Goal: Information Seeking & Learning: Check status

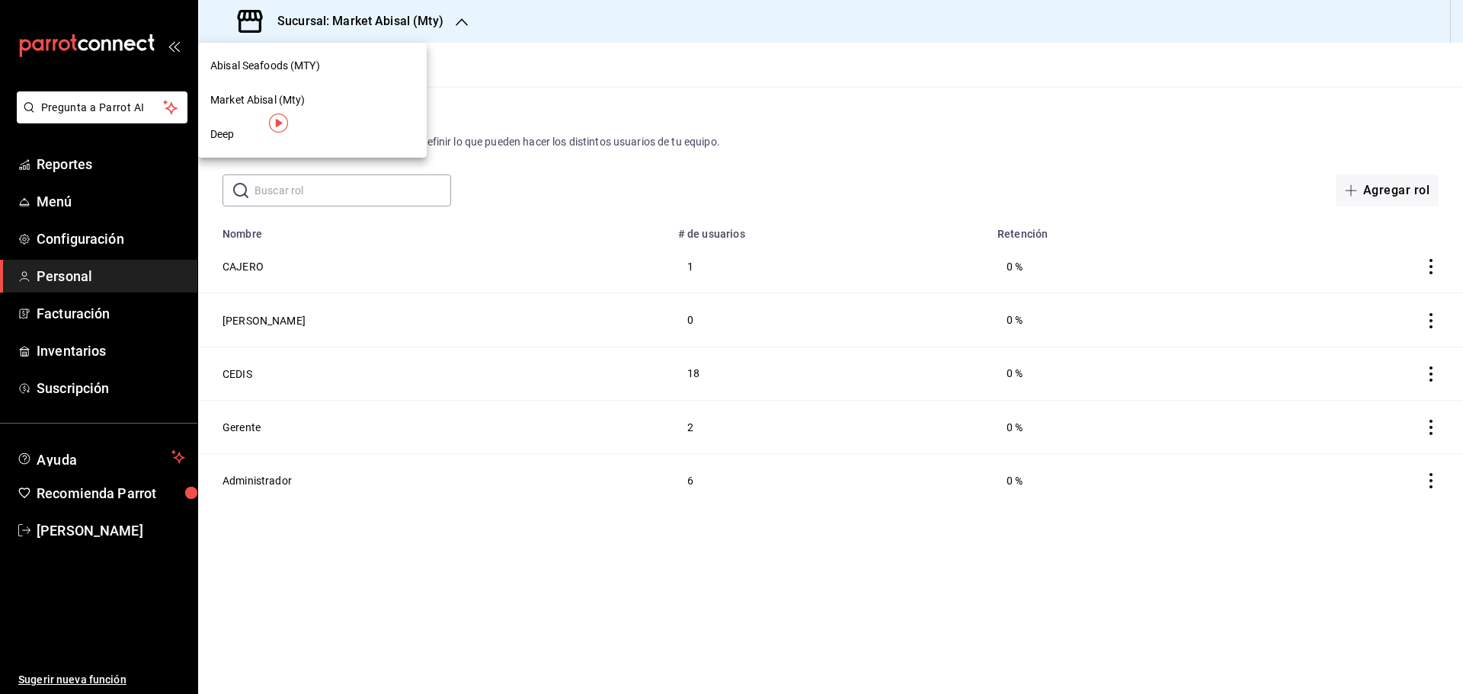
click at [216, 138] on span "Deep" at bounding box center [222, 134] width 24 height 16
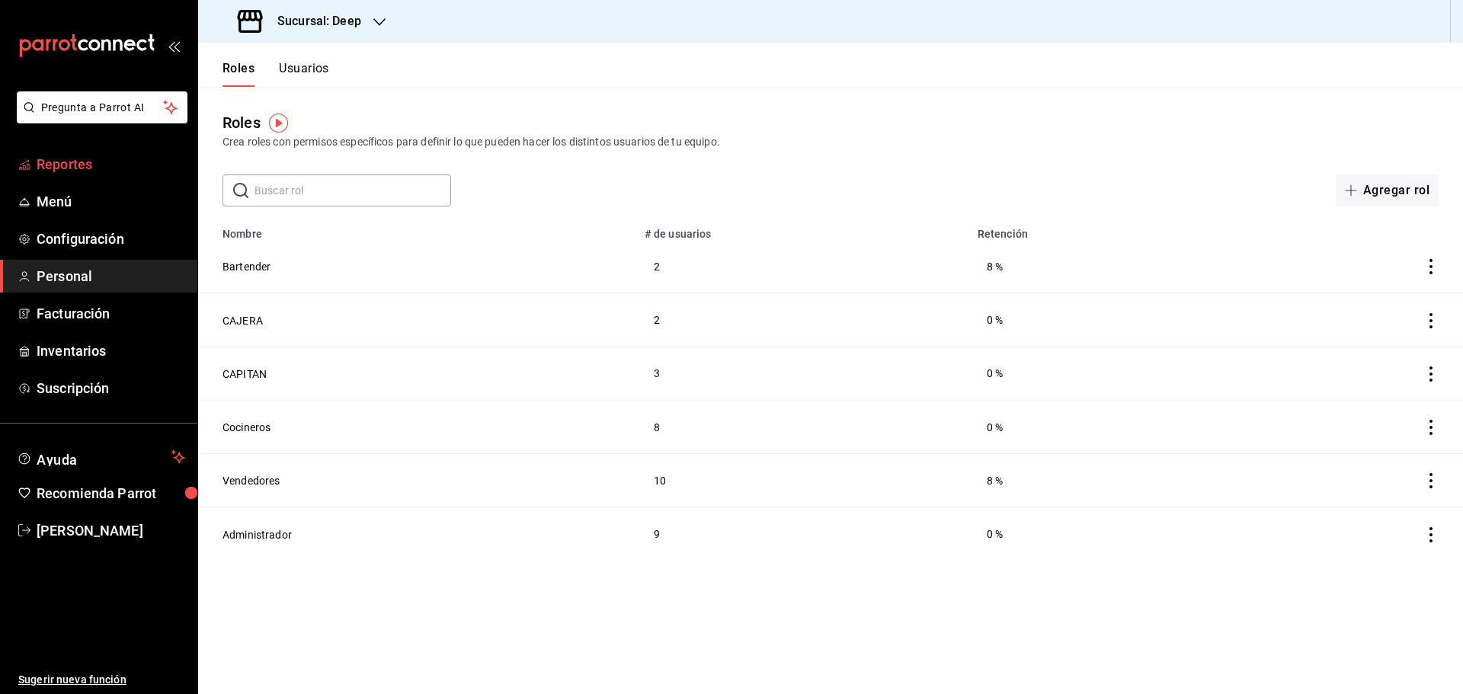
click at [78, 164] on span "Reportes" at bounding box center [111, 164] width 149 height 21
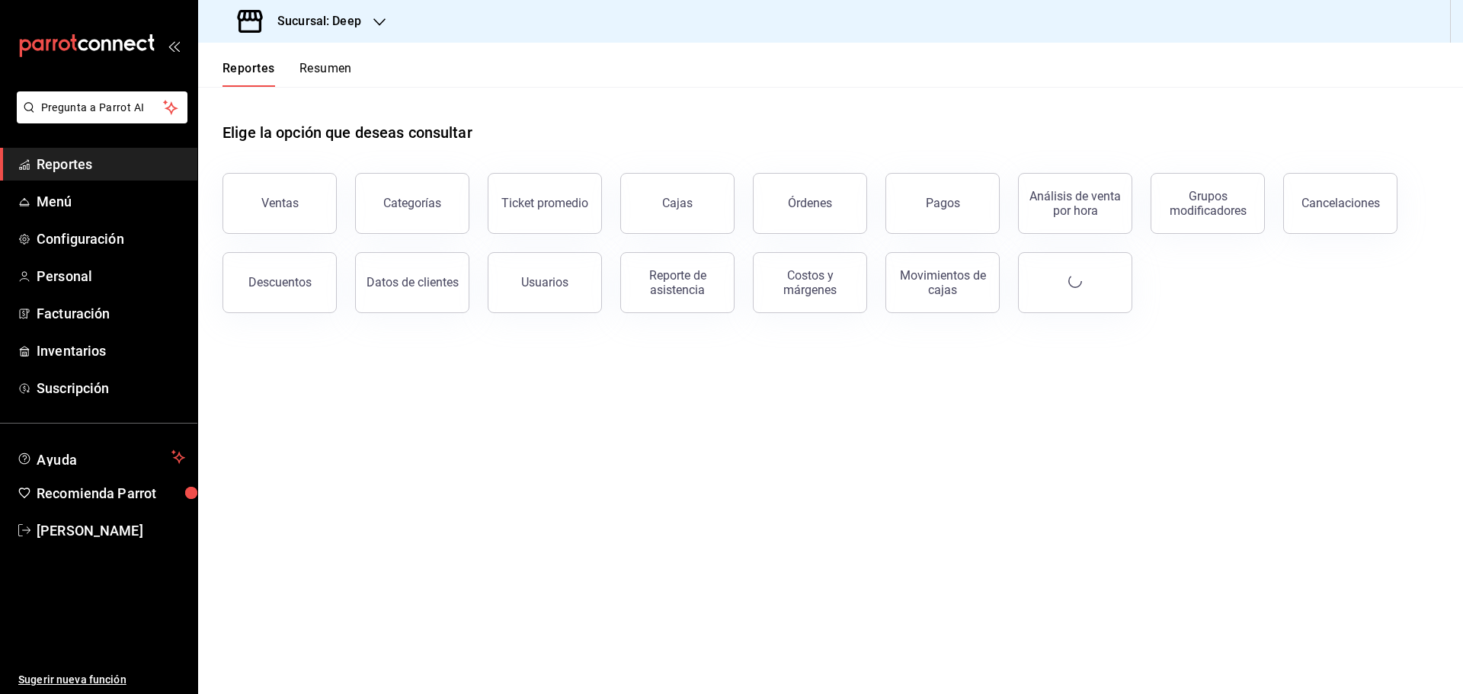
click at [356, 30] on div "Sucursal: Deep" at bounding box center [300, 21] width 181 height 43
click at [307, 132] on div "Deep" at bounding box center [312, 134] width 204 height 16
click at [646, 289] on div "Reporte de asistencia" at bounding box center [677, 282] width 94 height 29
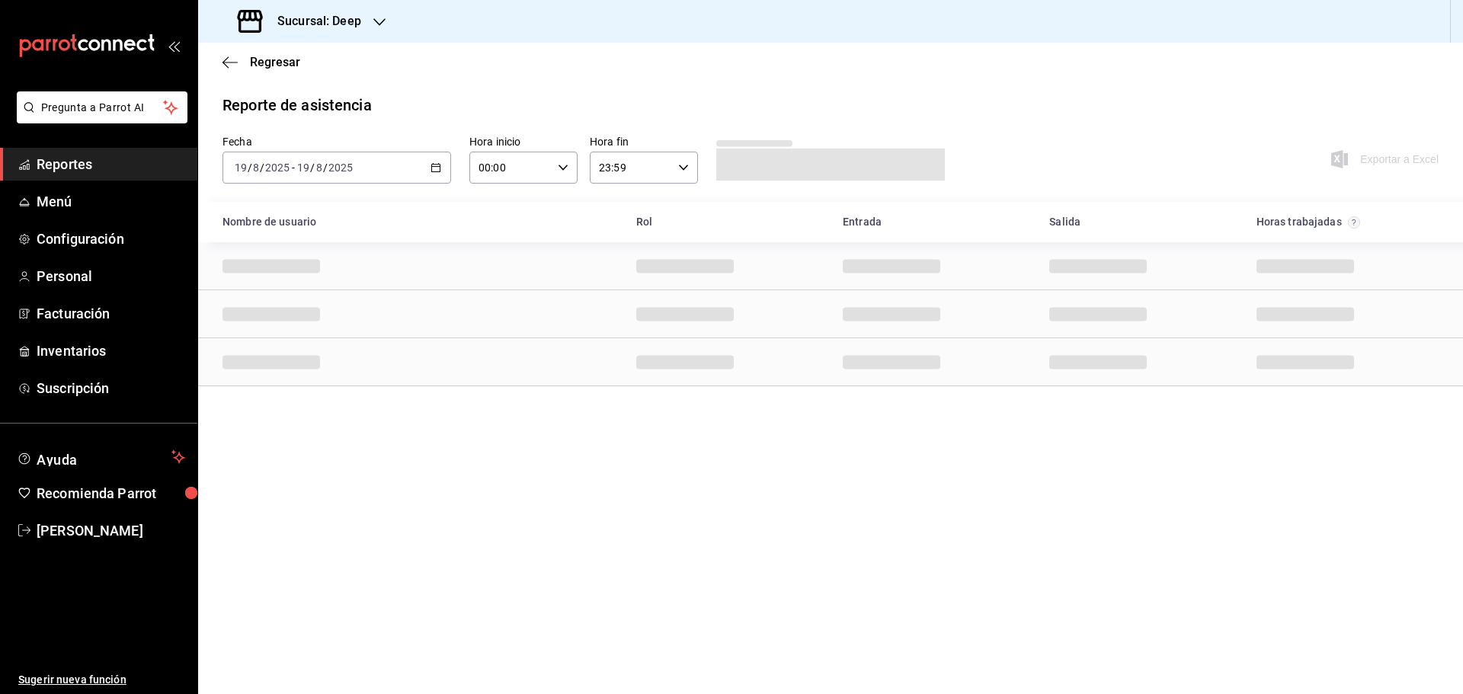
click at [438, 160] on div "[DATE] [DATE] - [DATE] [DATE]" at bounding box center [336, 168] width 229 height 32
click at [320, 382] on span "Rango de fechas" at bounding box center [294, 385] width 118 height 16
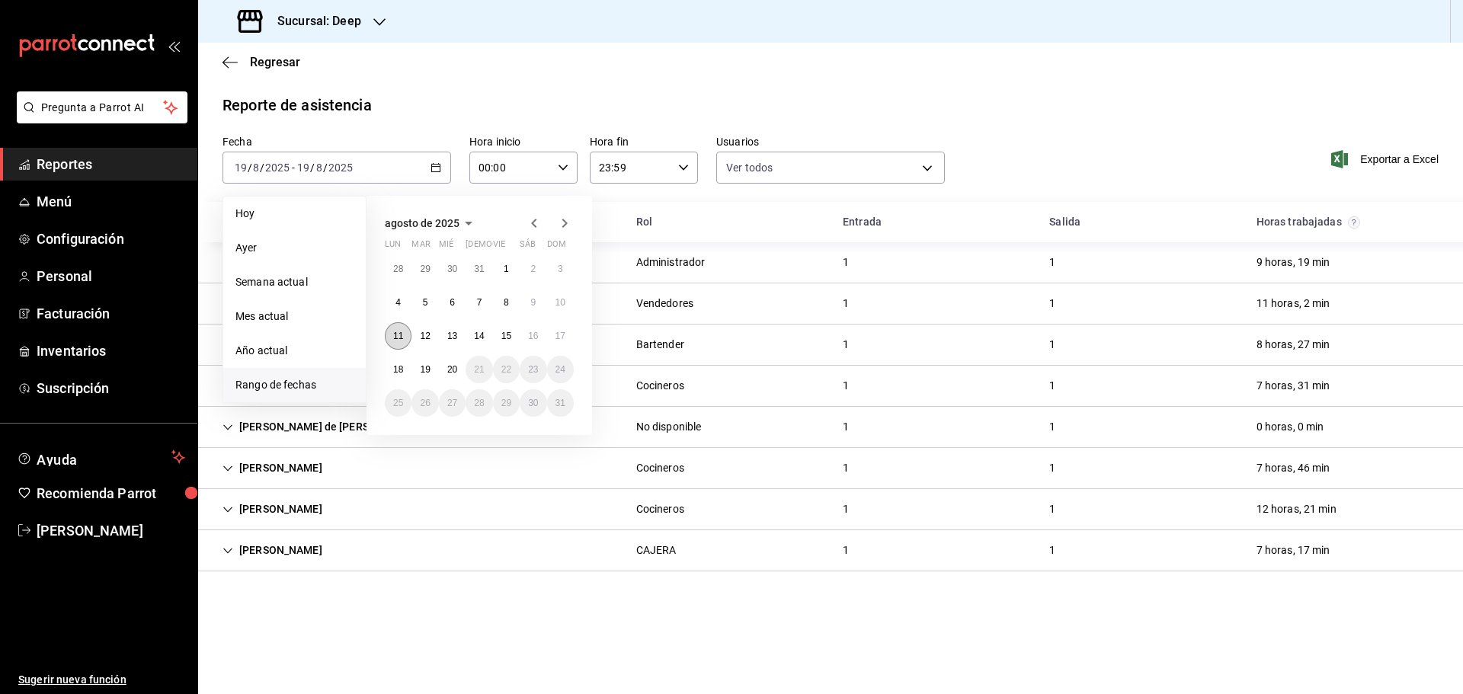
click at [396, 341] on abbr "11" at bounding box center [398, 336] width 10 height 11
click at [563, 339] on abbr "17" at bounding box center [560, 336] width 10 height 11
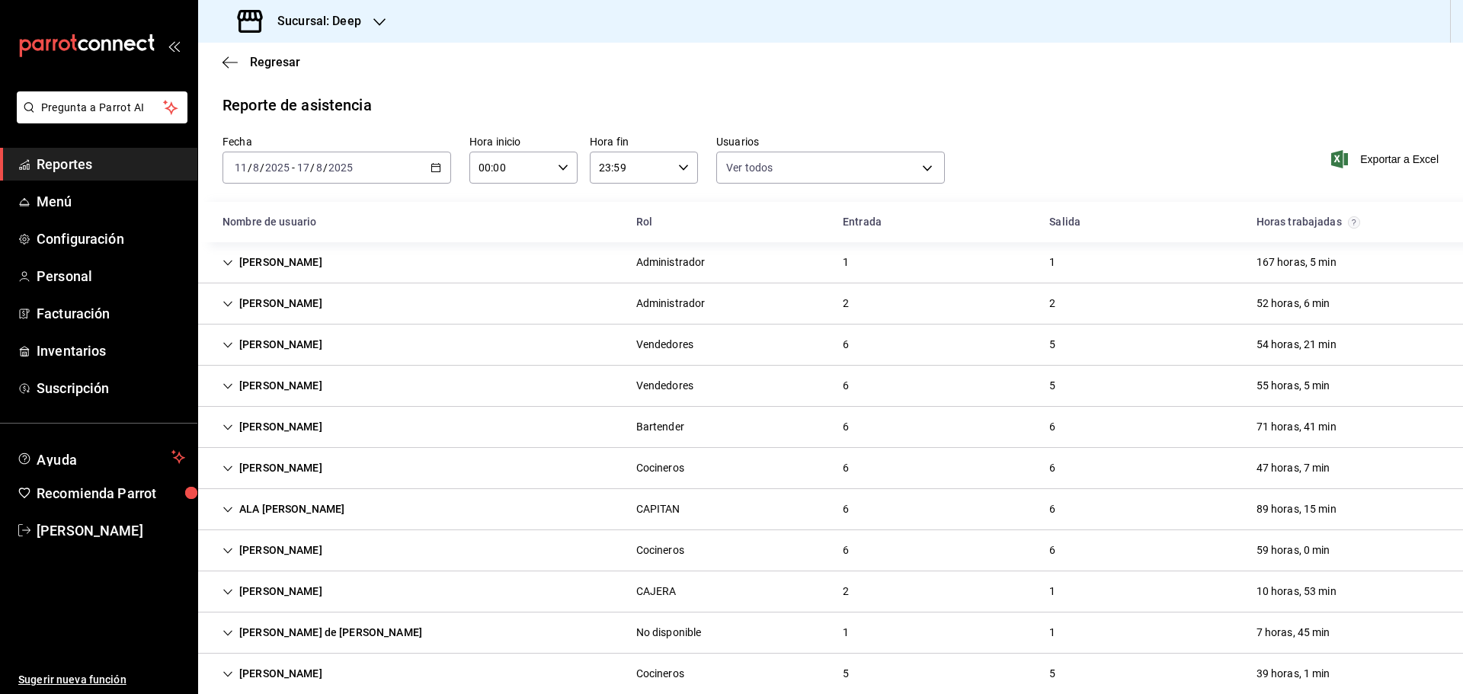
click at [433, 168] on icon "button" at bounding box center [435, 167] width 11 height 11
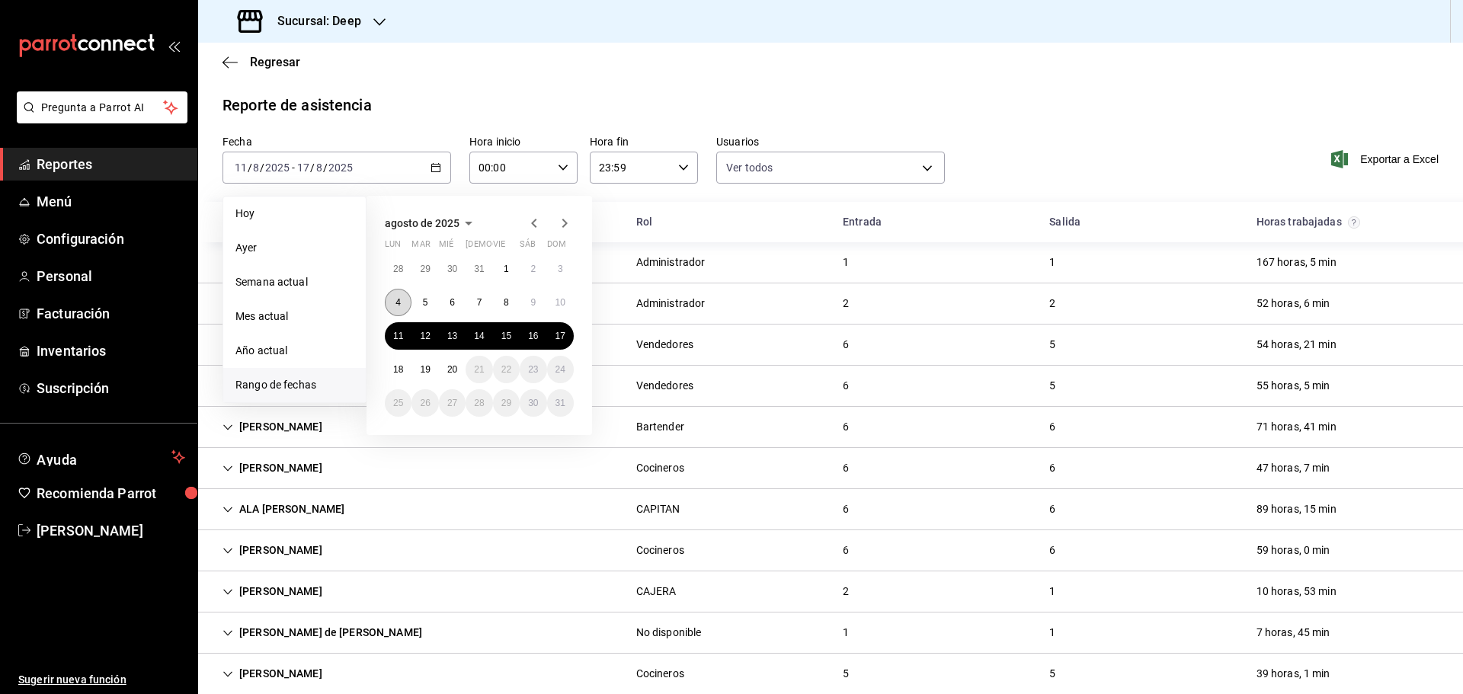
click at [396, 304] on abbr "4" at bounding box center [397, 302] width 5 height 11
click at [567, 306] on button "10" at bounding box center [560, 302] width 27 height 27
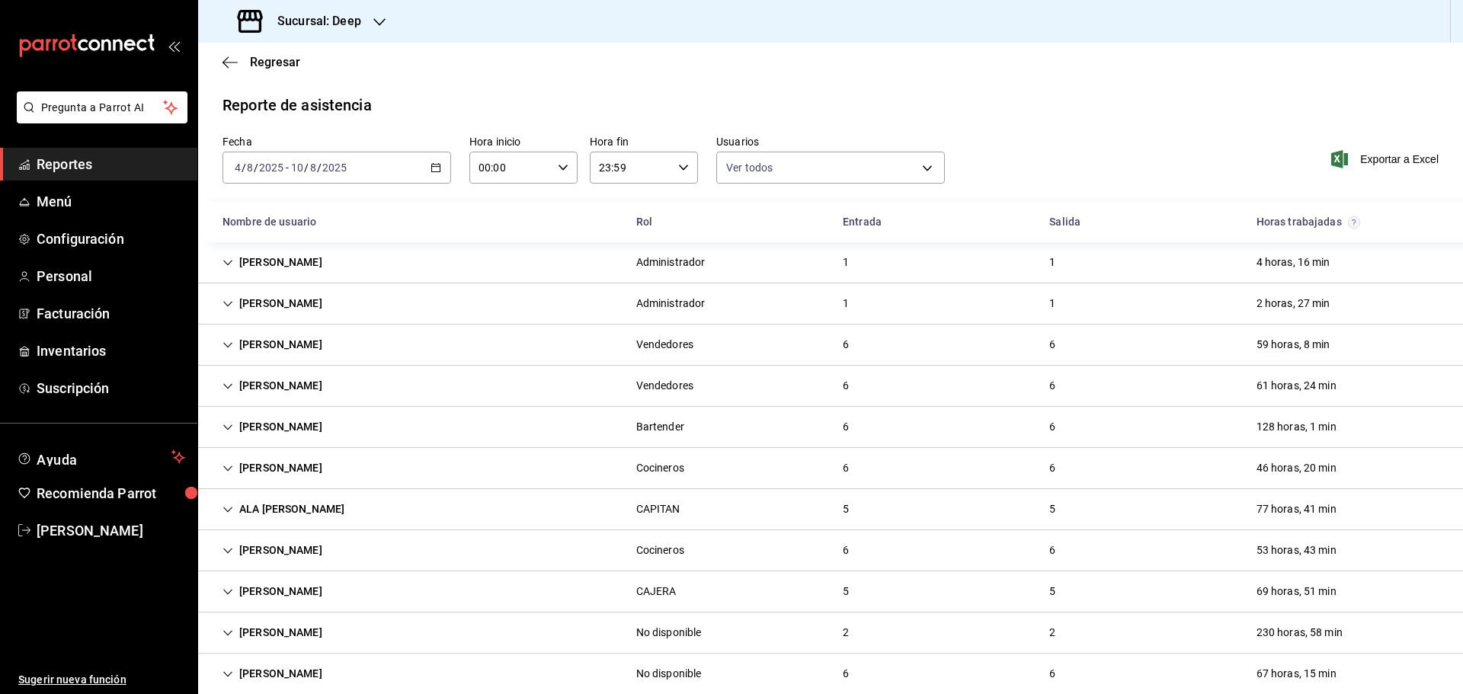
scroll to position [190, 0]
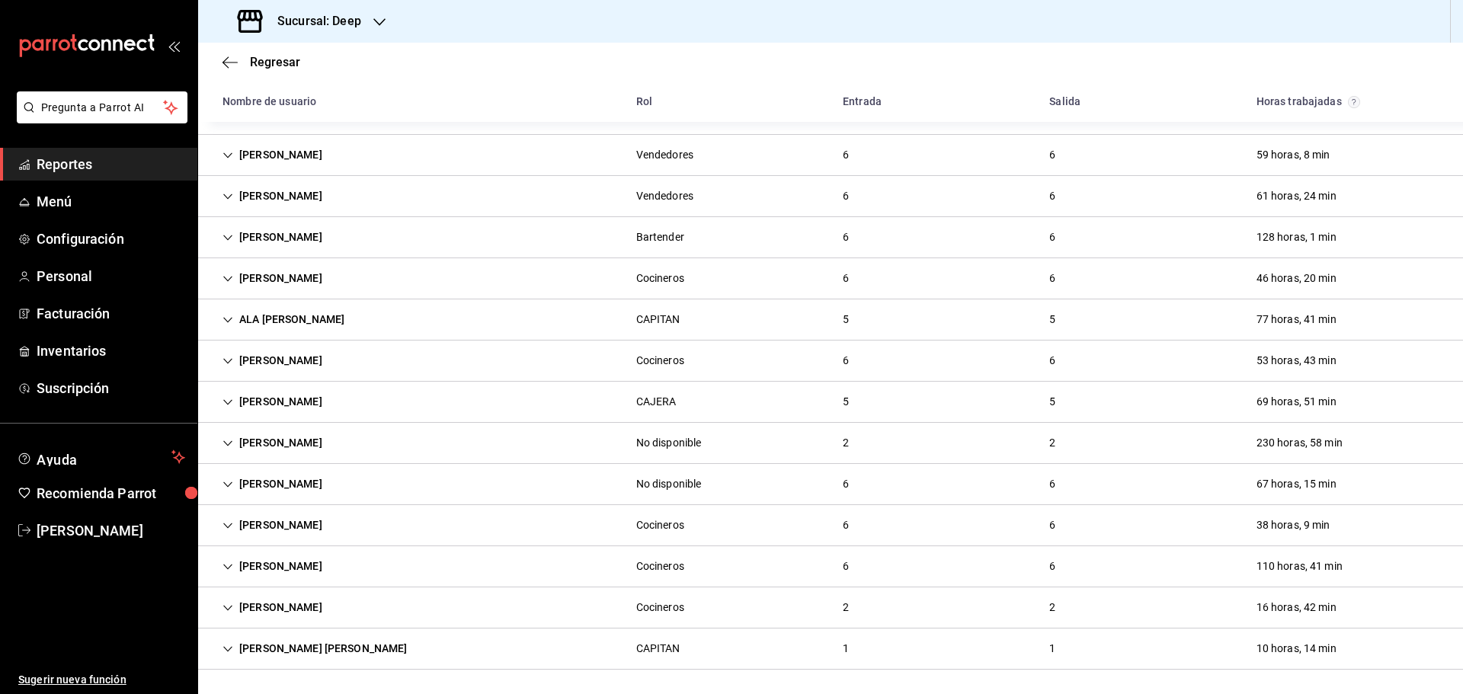
click at [746, 613] on div "[PERSON_NAME] 2 2 16 horas, 42 min" at bounding box center [830, 607] width 1265 height 41
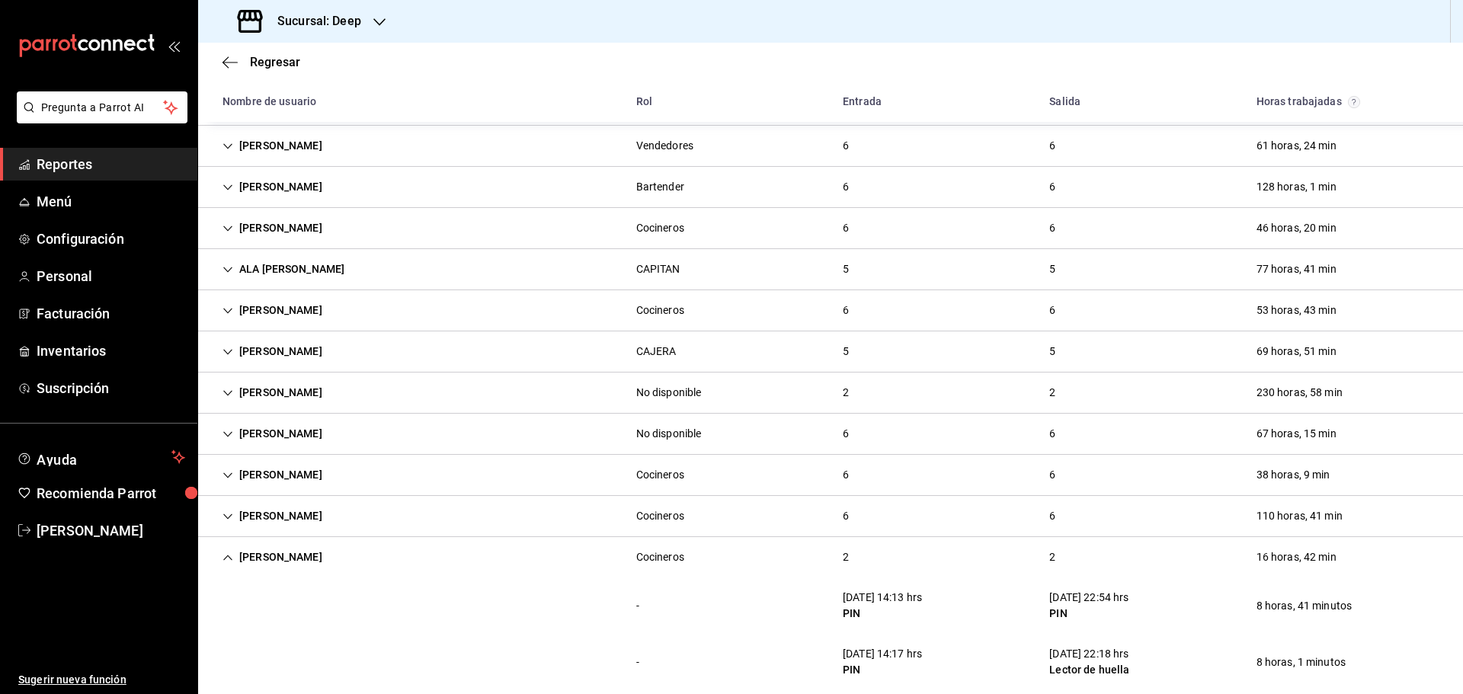
scroll to position [302, 0]
